Goal: Task Accomplishment & Management: Complete application form

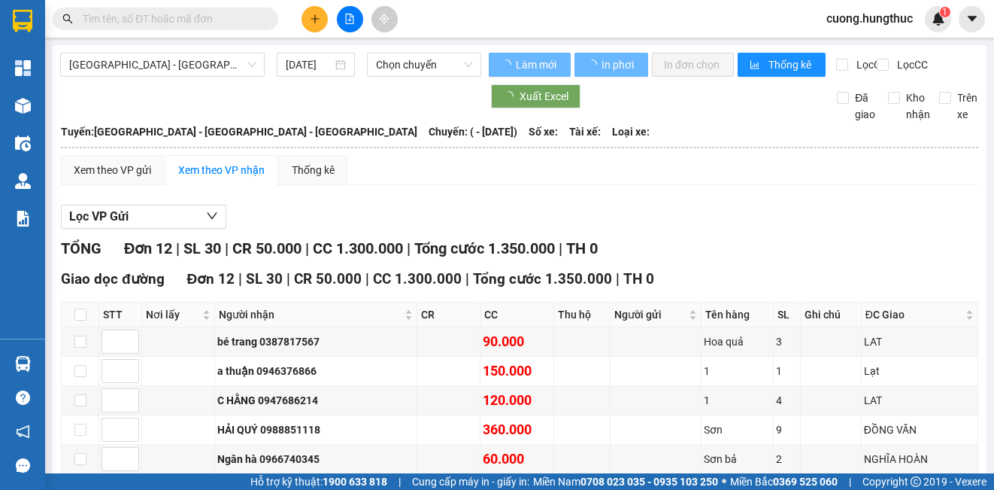
type input "[DATE]"
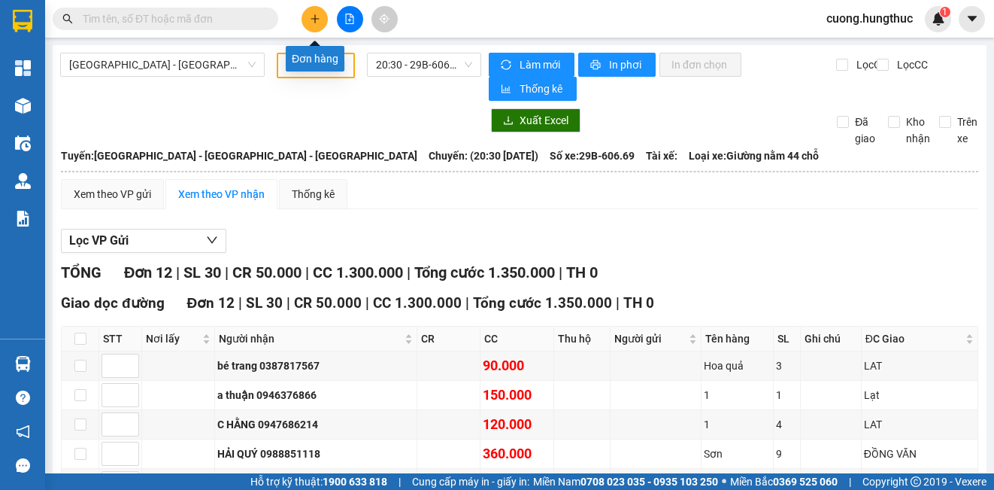
click at [319, 23] on icon "plus" at bounding box center [315, 19] width 11 height 11
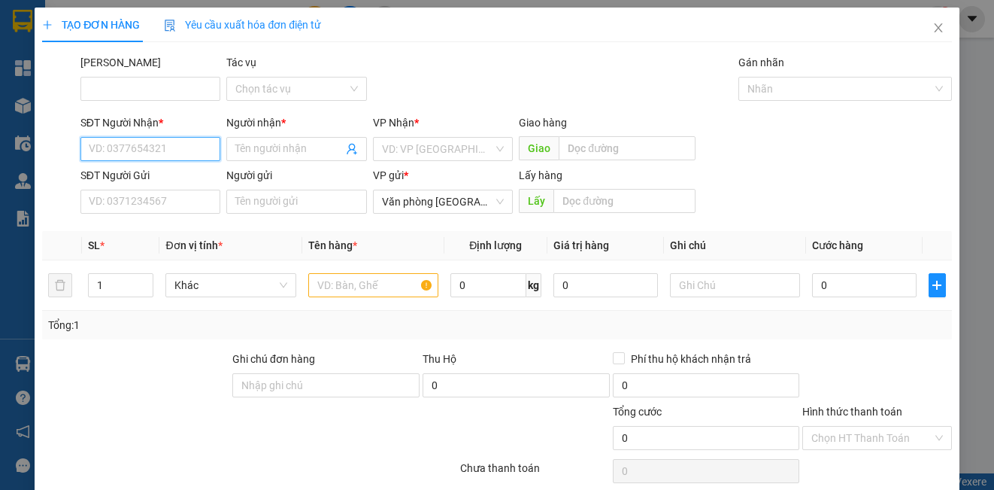
click at [161, 152] on input "SĐT Người Nhận *" at bounding box center [150, 149] width 140 height 24
click at [195, 180] on div "0978873599 - vshine dũng nghệ an" at bounding box center [171, 179] width 164 height 17
type input "0978873599"
type input "vshine dũng nghệ an"
type input "0978873599"
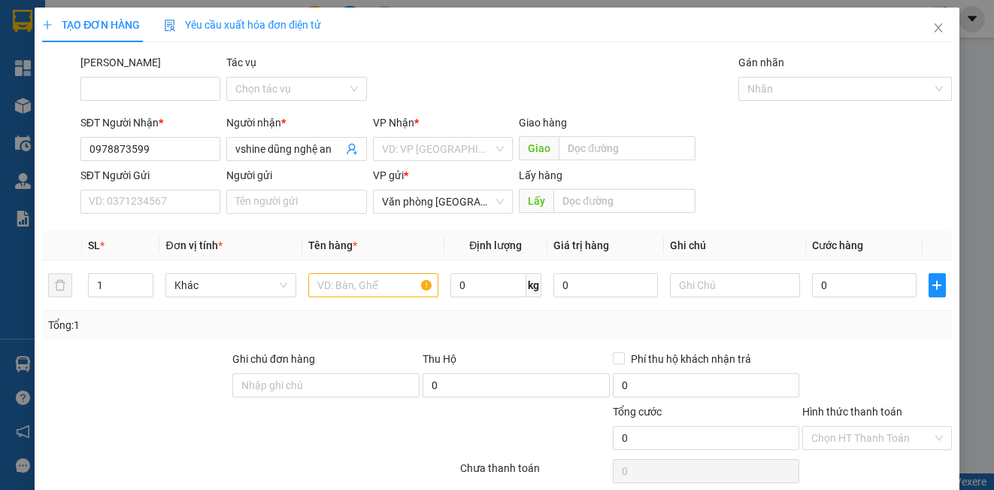
click at [195, 180] on div "SĐT Người Gửi" at bounding box center [150, 175] width 140 height 17
click at [195, 189] on input "SĐT Người Gửi" at bounding box center [150, 201] width 140 height 24
click at [461, 150] on input "search" at bounding box center [437, 149] width 111 height 23
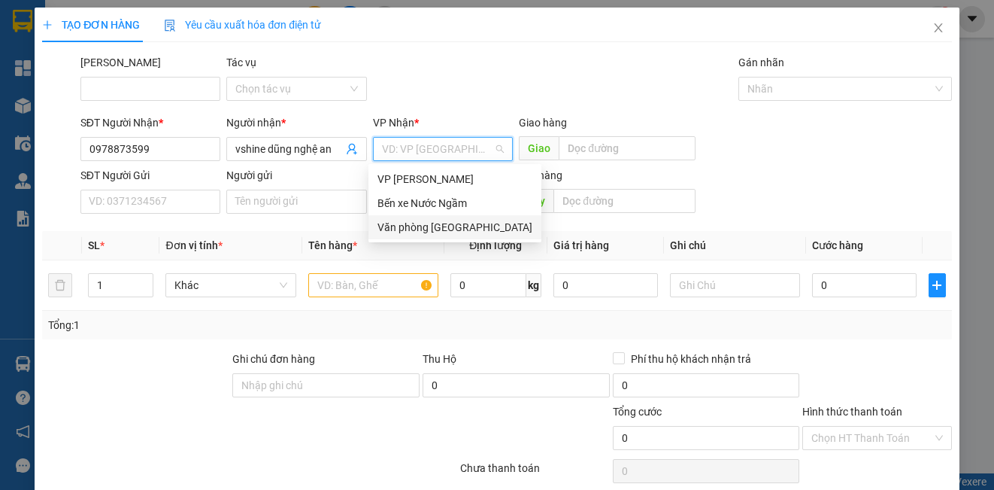
click at [445, 236] on div "Văn phòng [GEOGRAPHIC_DATA]" at bounding box center [454, 227] width 173 height 24
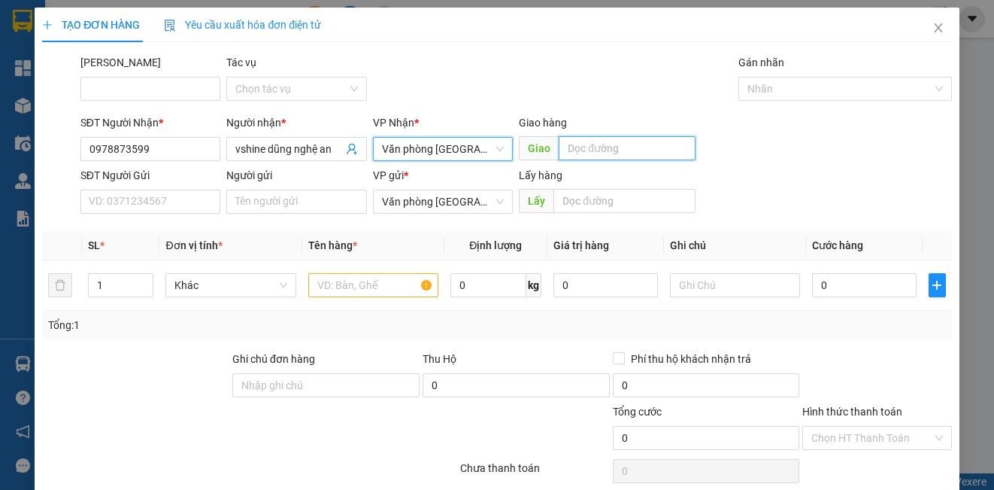
click at [572, 149] on input "text" at bounding box center [627, 148] width 137 height 24
type input "lạt"
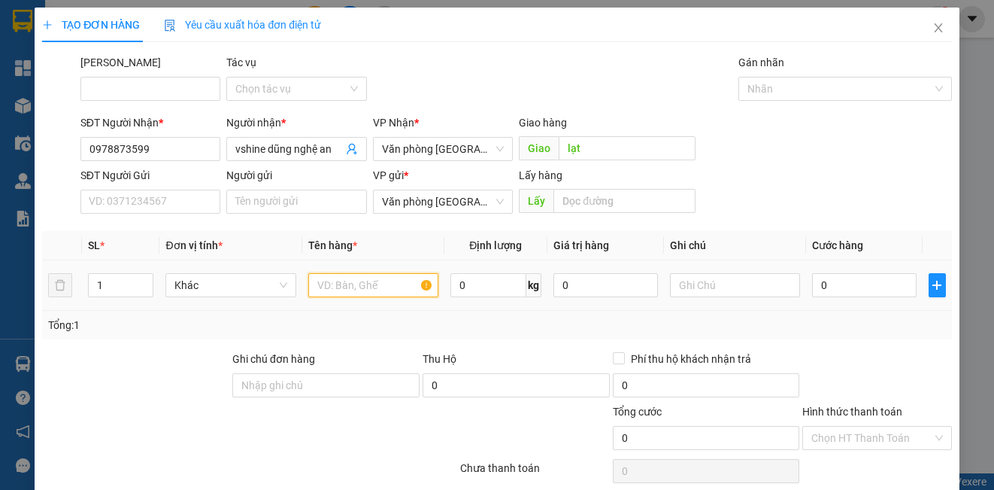
click at [338, 286] on input "text" at bounding box center [373, 285] width 130 height 24
type input "1"
click at [873, 290] on input "0" at bounding box center [864, 285] width 105 height 24
type input "1"
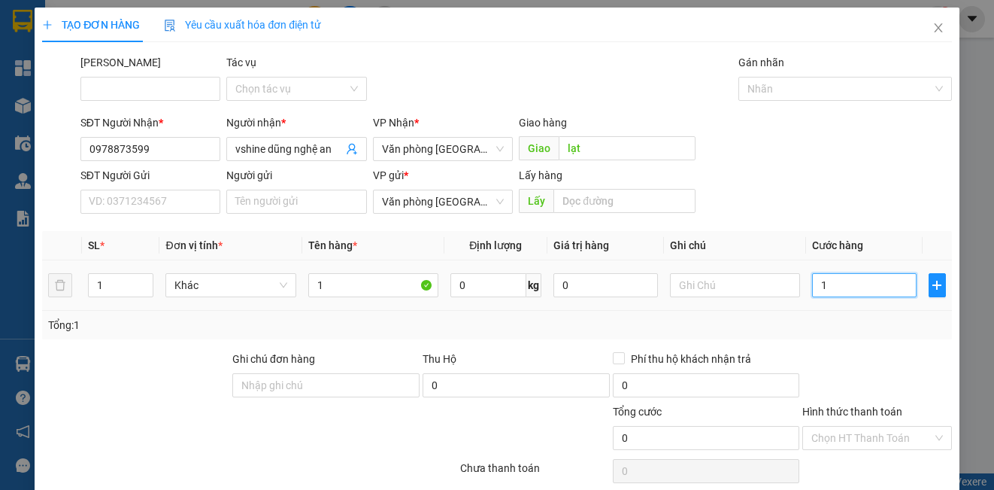
type input "1"
type input "0"
click at [812, 291] on input "0" at bounding box center [864, 285] width 105 height 24
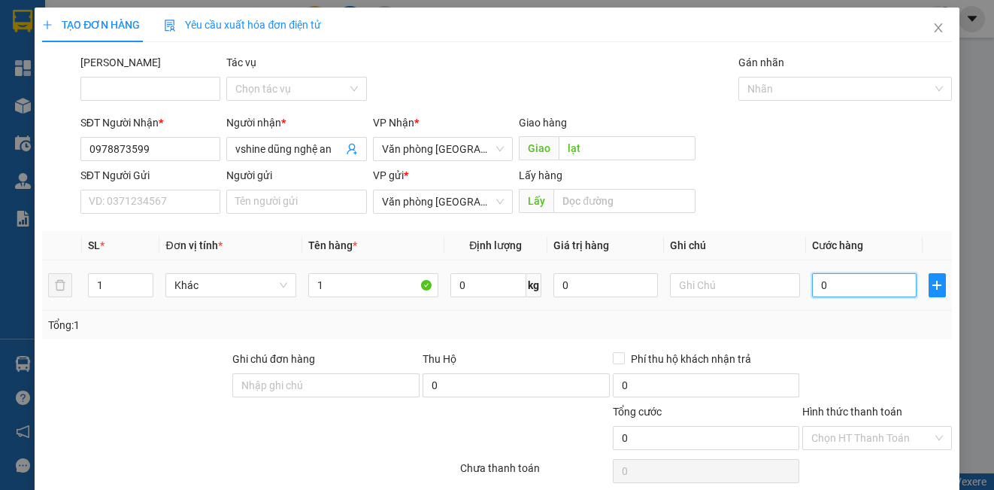
type input "50"
type input "500"
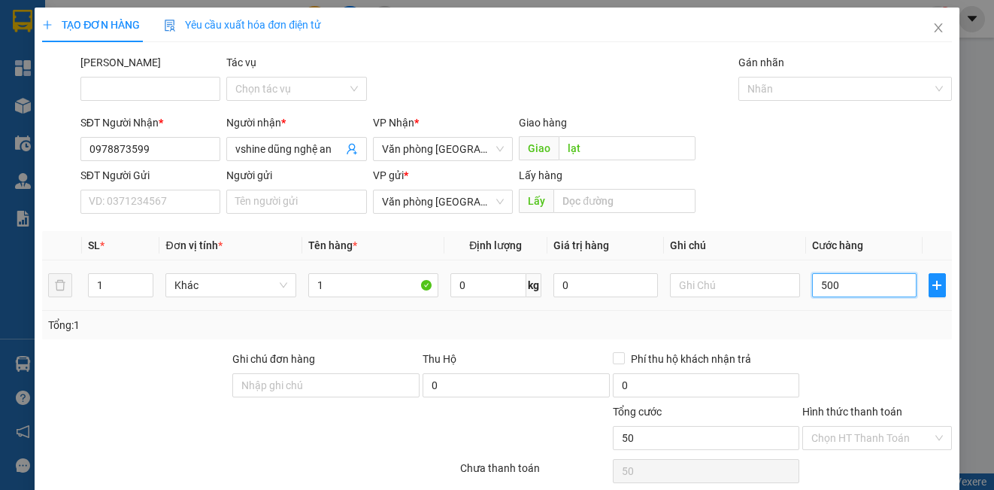
type input "500"
type input "5.000"
type input "50.000"
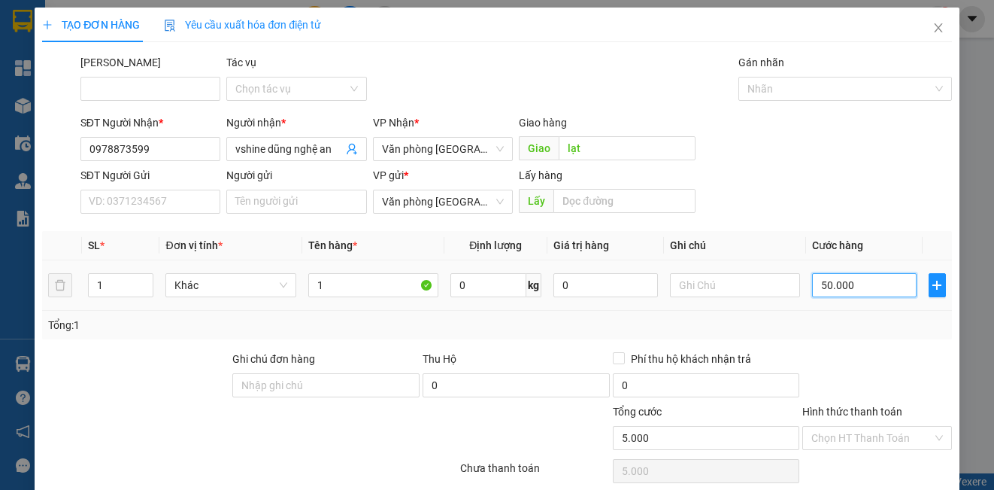
type input "50.000"
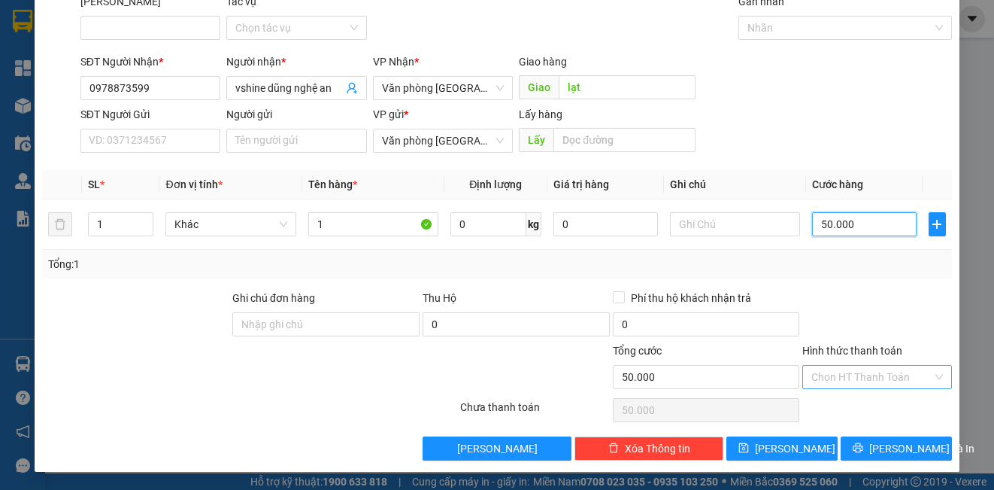
type input "50.000"
click at [873, 369] on input "Hình thức thanh toán" at bounding box center [871, 376] width 120 height 23
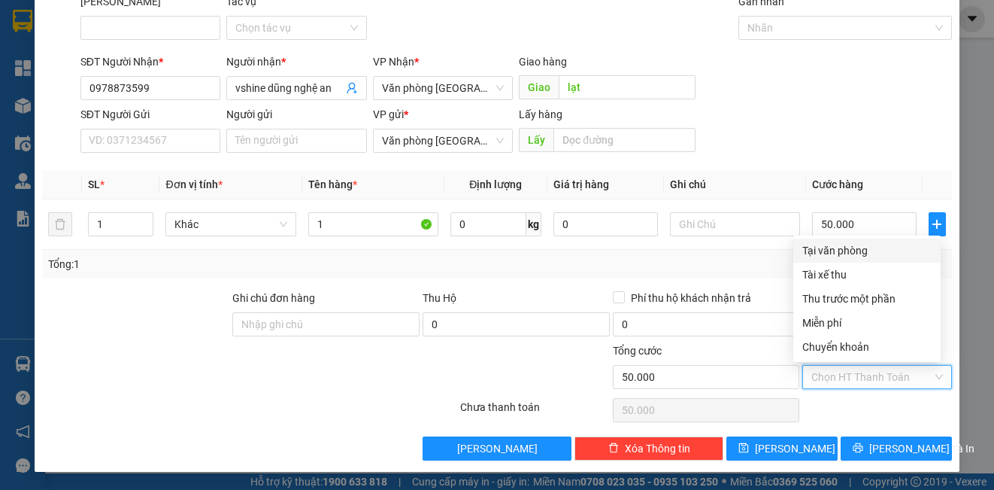
click at [865, 255] on div "Tại văn phòng" at bounding box center [866, 250] width 129 height 17
type input "0"
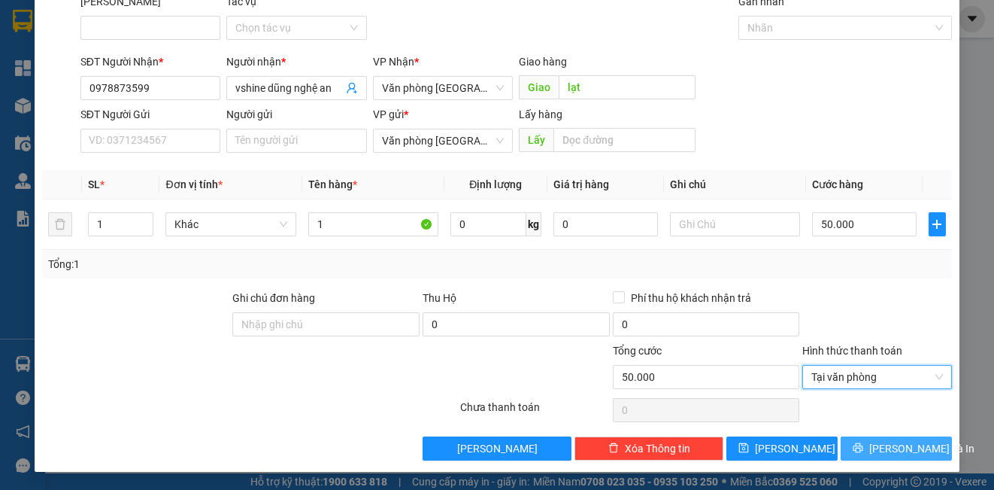
click at [875, 452] on span "[PERSON_NAME] và In" at bounding box center [921, 448] width 105 height 17
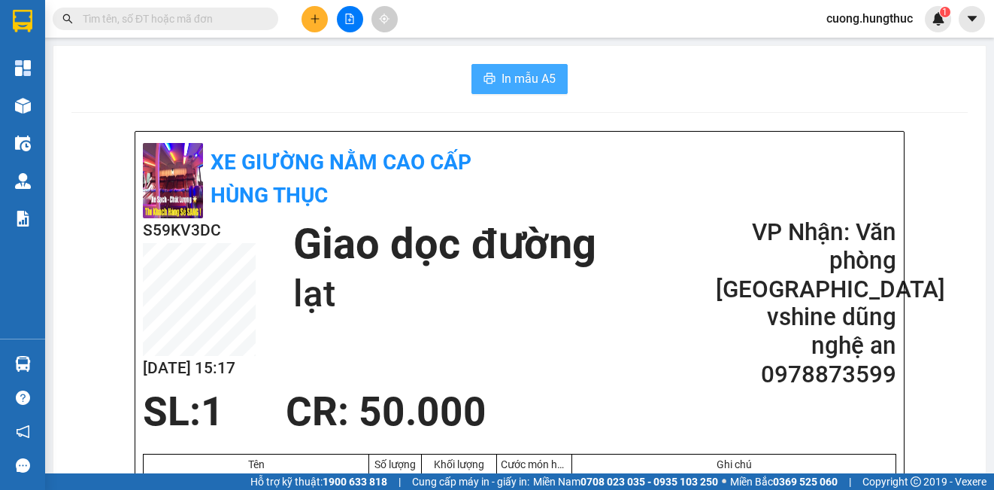
click at [487, 83] on icon "printer" at bounding box center [489, 78] width 11 height 11
click at [313, 14] on icon "plus" at bounding box center [315, 19] width 11 height 11
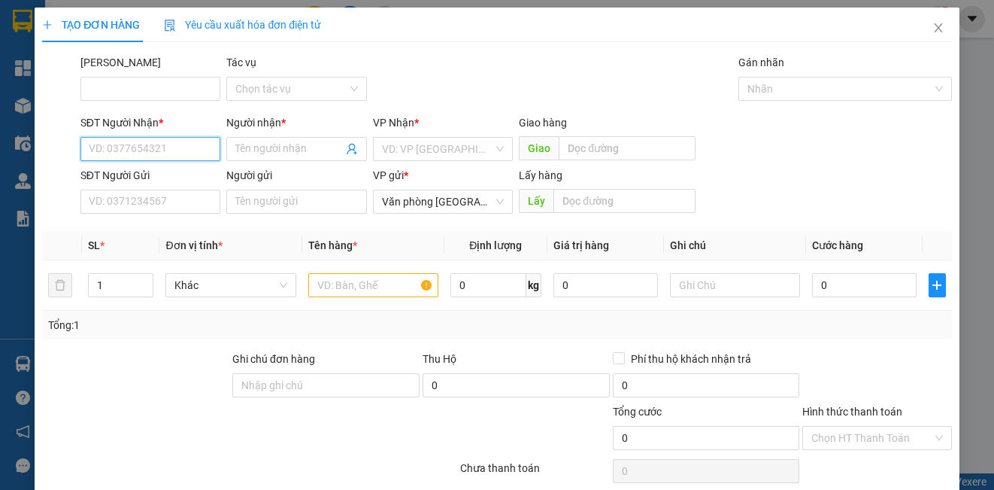
click at [151, 153] on input "SĐT Người Nhận *" at bounding box center [150, 149] width 140 height 24
click at [150, 175] on div "0978873599 - vshine dũng nghệ an" at bounding box center [171, 179] width 164 height 17
type input "0978873599"
type input "vshine dũng nghệ an"
type input "0978873599"
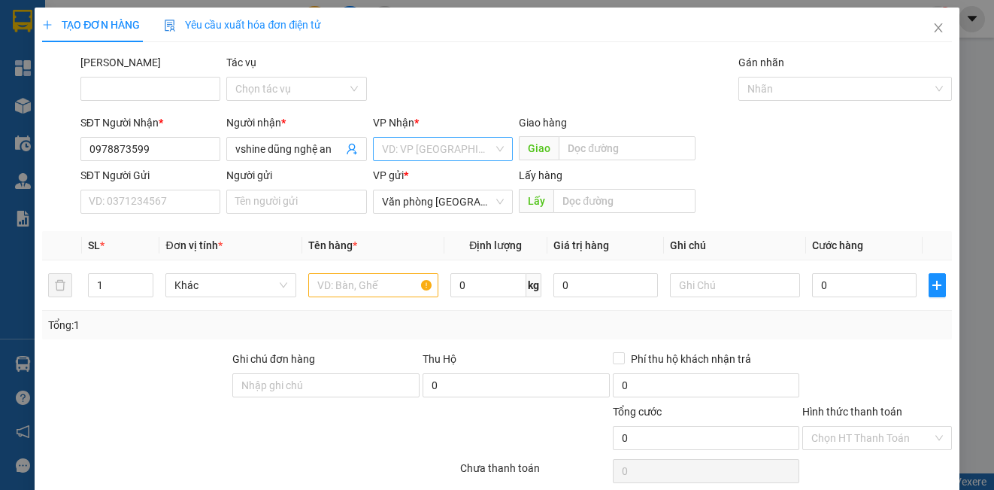
click at [408, 146] on input "search" at bounding box center [437, 149] width 111 height 23
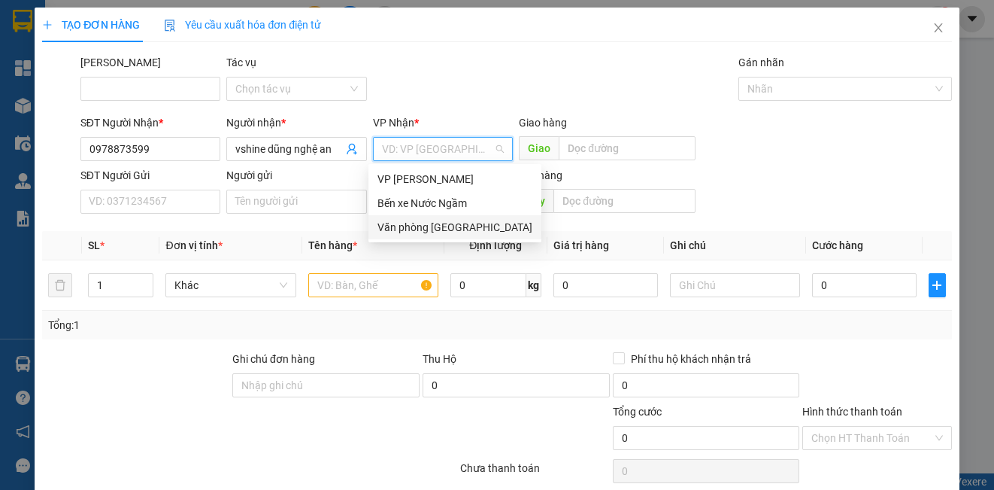
click at [436, 229] on div "Văn phòng [GEOGRAPHIC_DATA]" at bounding box center [454, 227] width 155 height 17
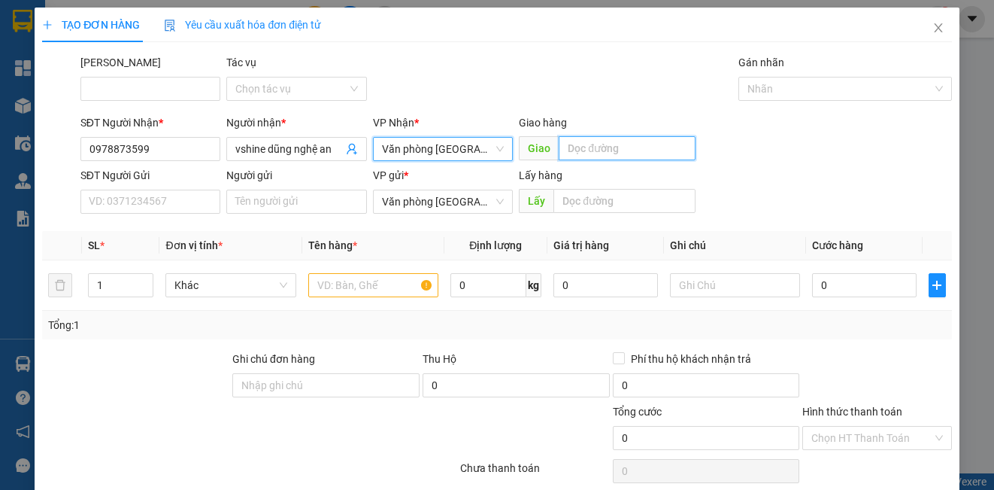
click at [609, 143] on input "text" at bounding box center [627, 148] width 137 height 24
type input "lạt"
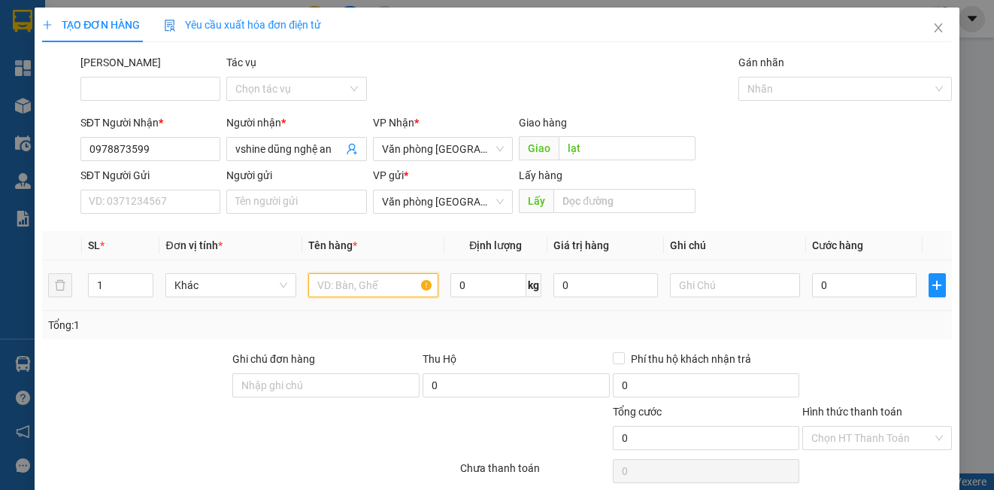
click at [342, 285] on input "text" at bounding box center [373, 285] width 130 height 24
type input "1"
click at [675, 287] on input "text" at bounding box center [735, 285] width 130 height 24
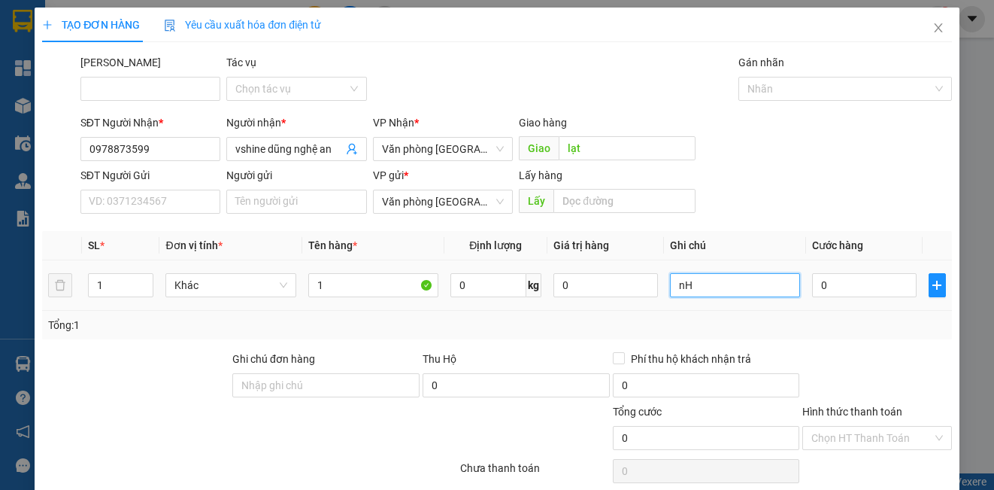
type input "n"
type input "N"
type input "nhà xe thu 5.000.000"
click at [831, 279] on input "0" at bounding box center [864, 285] width 105 height 24
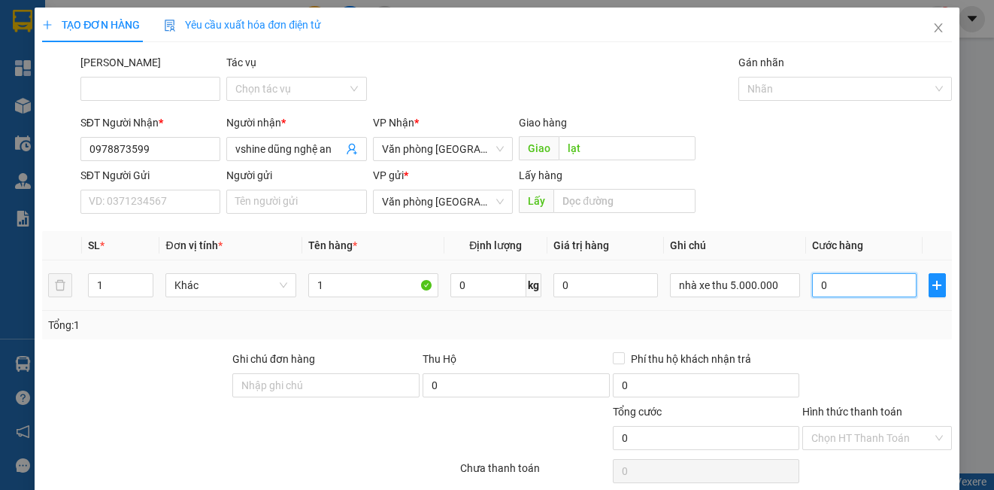
type input "5"
type input "50"
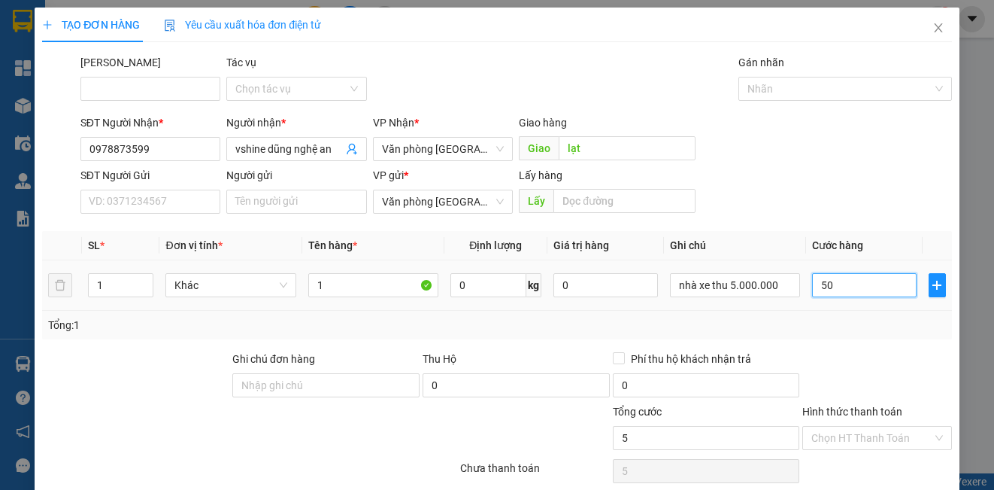
type input "50"
type input "500"
type input "5.000"
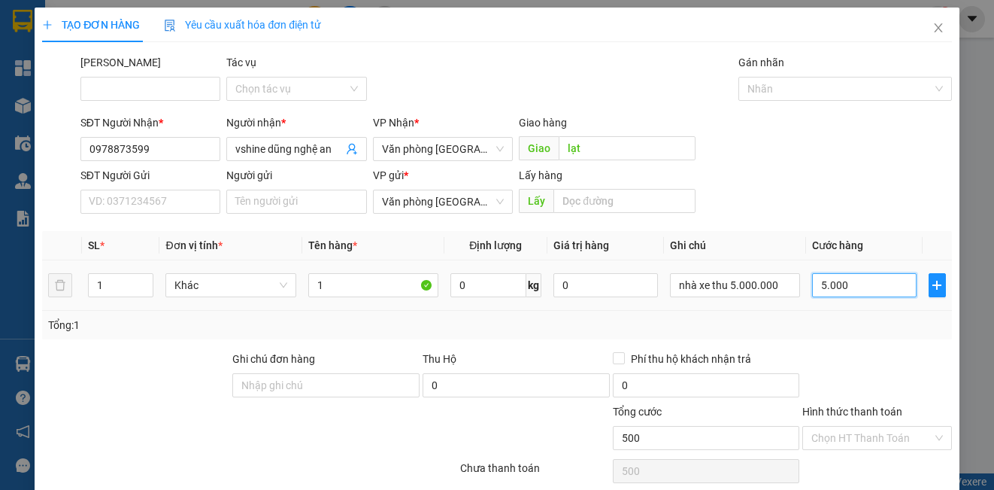
type input "5.000"
type input "50.000"
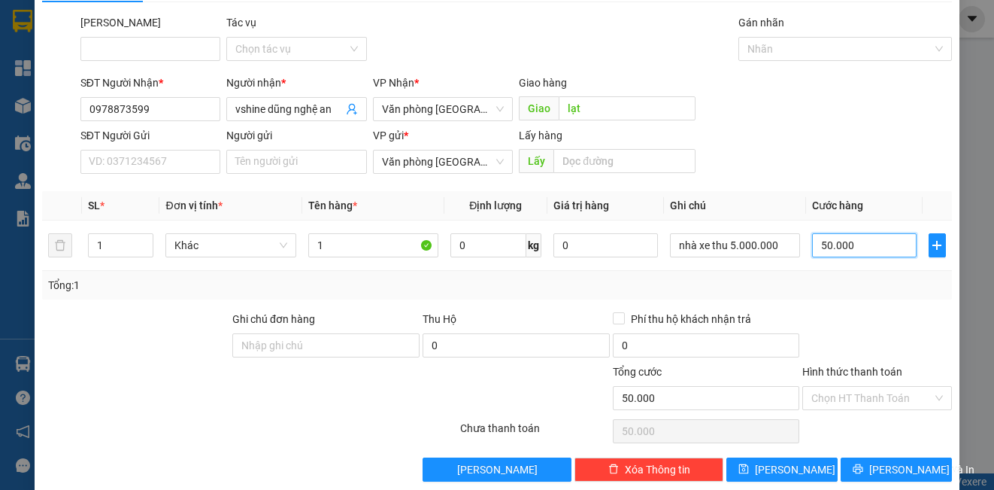
scroll to position [61, 0]
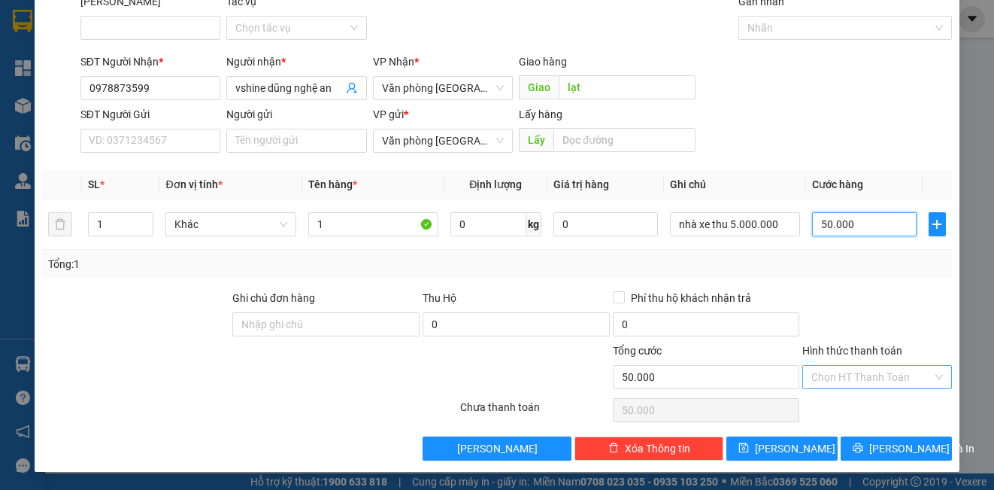
type input "50.000"
click at [836, 387] on input "Hình thức thanh toán" at bounding box center [871, 376] width 120 height 23
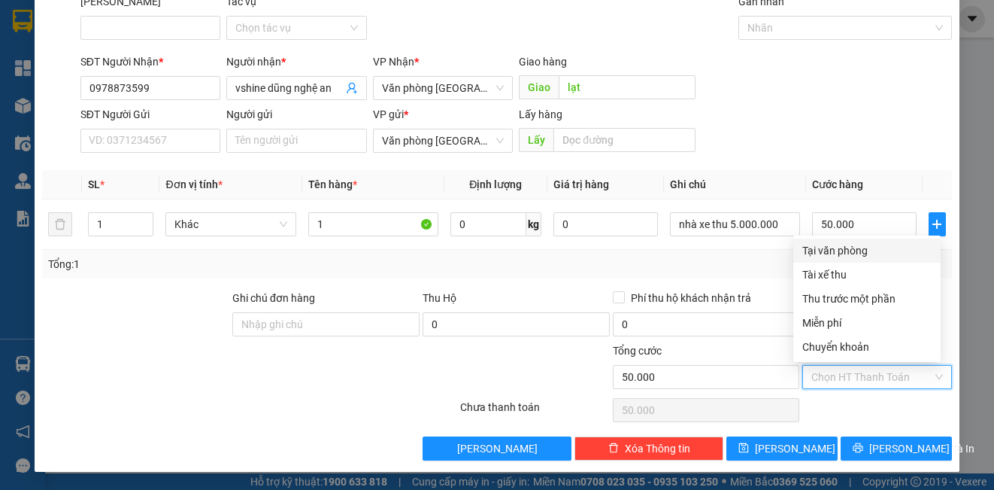
click at [860, 250] on div "Tại văn phòng" at bounding box center [866, 250] width 129 height 17
type input "0"
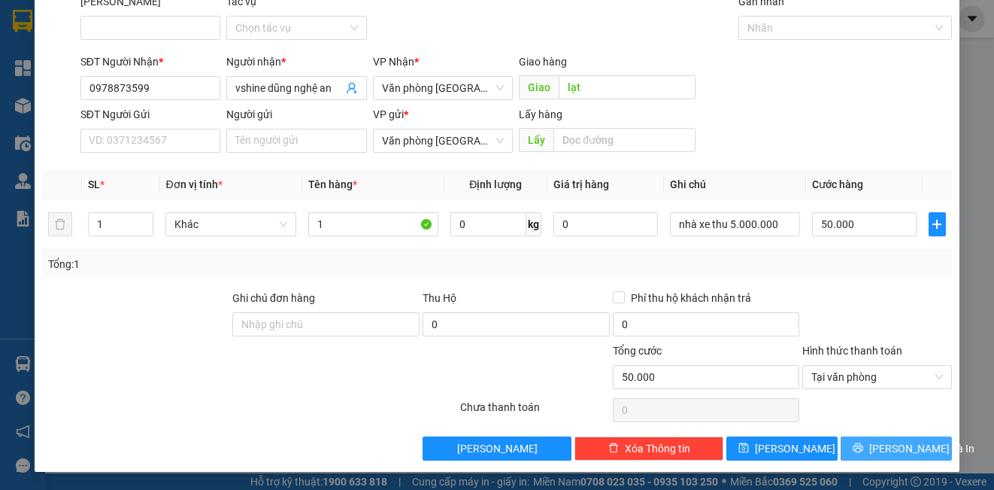
click at [846, 444] on button "[PERSON_NAME] và In" at bounding box center [896, 448] width 111 height 24
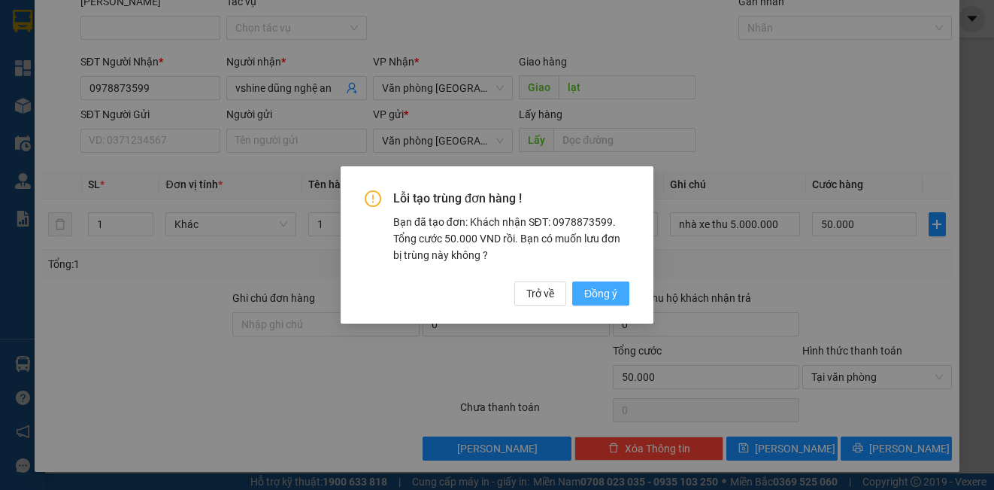
click at [617, 297] on span "Đồng ý" at bounding box center [600, 293] width 33 height 17
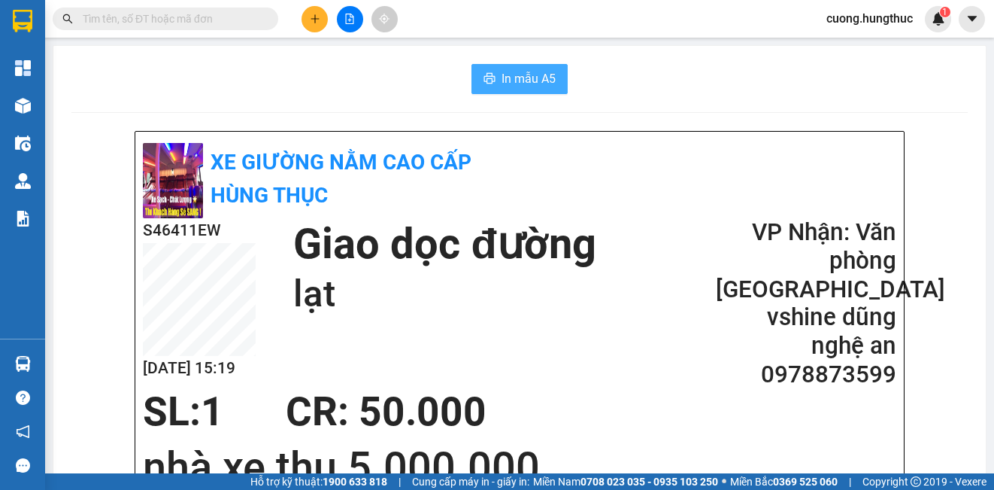
click at [541, 89] on button "In mẫu A5" at bounding box center [519, 79] width 96 height 30
click at [908, 89] on div "In mẫu A5" at bounding box center [519, 79] width 896 height 30
click at [505, 80] on span "In mẫu A5" at bounding box center [529, 78] width 54 height 19
